Goal: Book appointment/travel/reservation

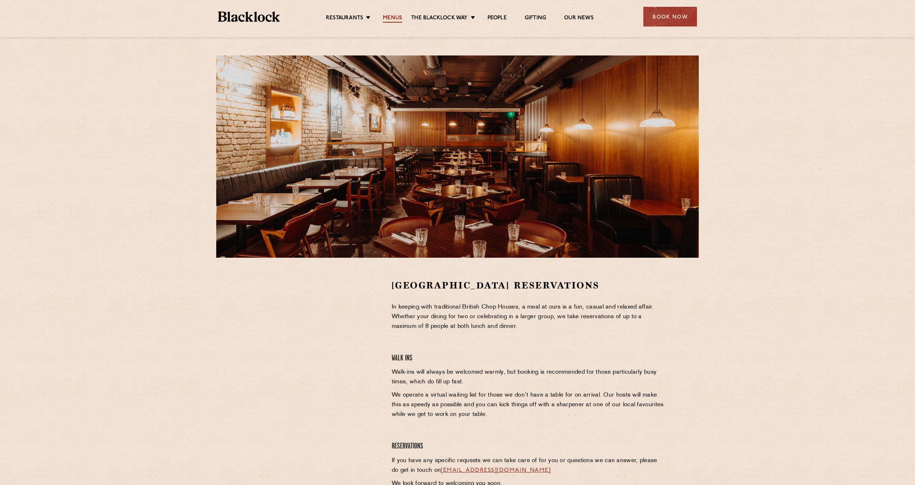
click at [394, 16] on link "Menus" at bounding box center [392, 19] width 19 height 8
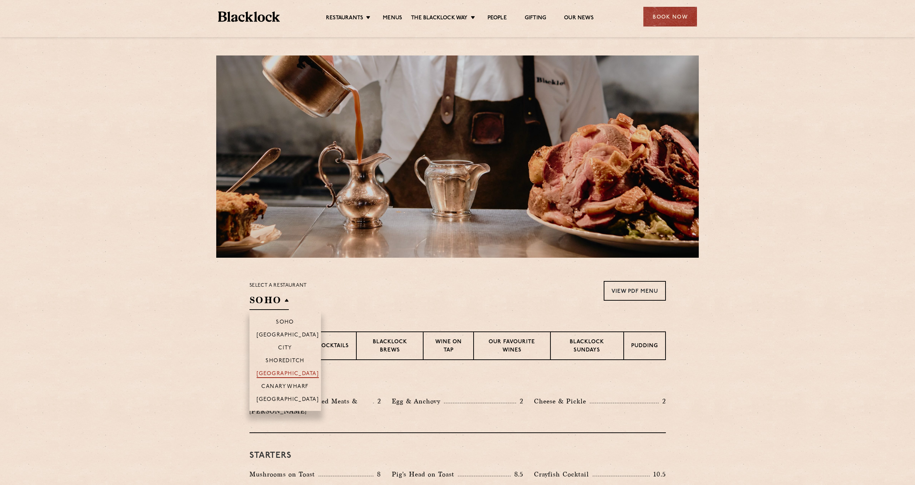
click at [287, 371] on p "[GEOGRAPHIC_DATA]" at bounding box center [288, 373] width 63 height 7
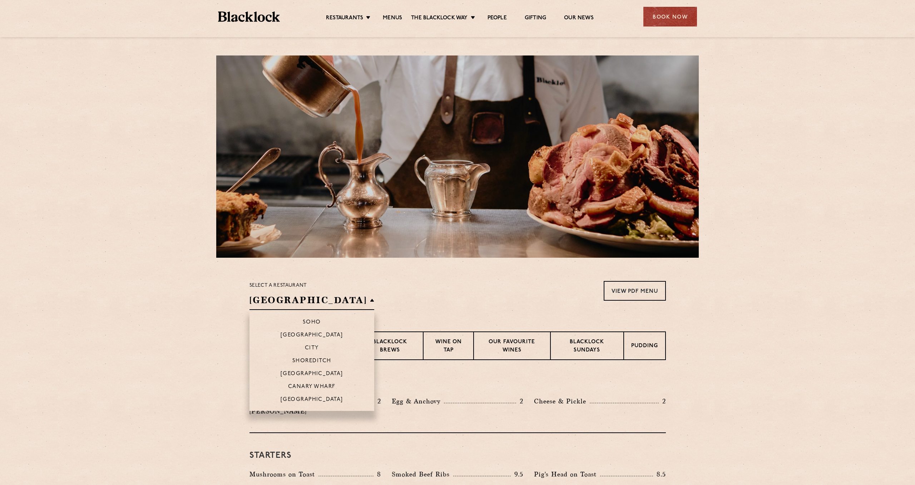
click at [296, 369] on li "[GEOGRAPHIC_DATA]" at bounding box center [312, 373] width 125 height 13
click at [300, 372] on p "[GEOGRAPHIC_DATA]" at bounding box center [312, 373] width 63 height 7
click at [301, 373] on p "[GEOGRAPHIC_DATA]" at bounding box center [312, 373] width 63 height 7
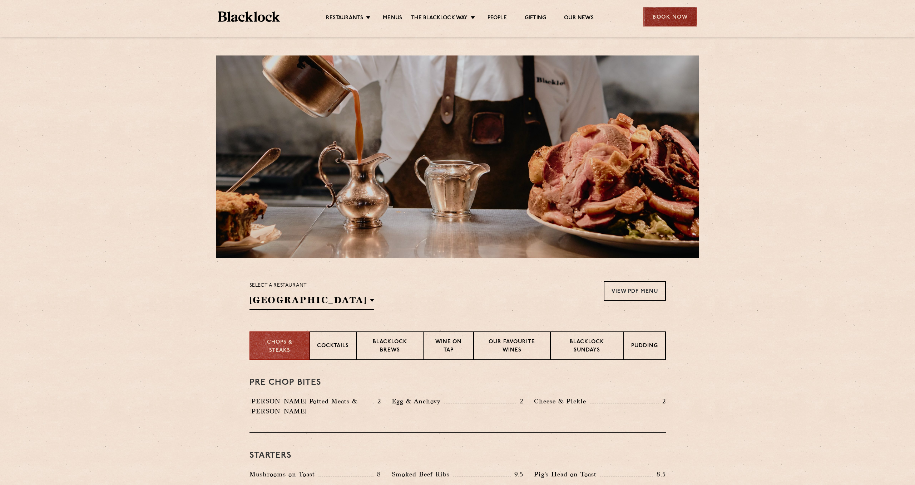
click at [668, 13] on div "Book Now" at bounding box center [671, 17] width 54 height 20
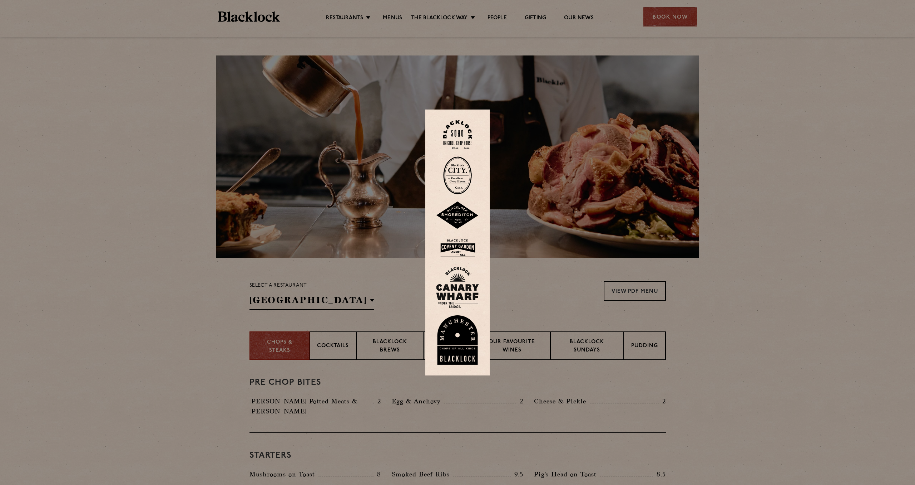
click at [458, 244] on img at bounding box center [457, 247] width 43 height 23
